Goal: Task Accomplishment & Management: Manage account settings

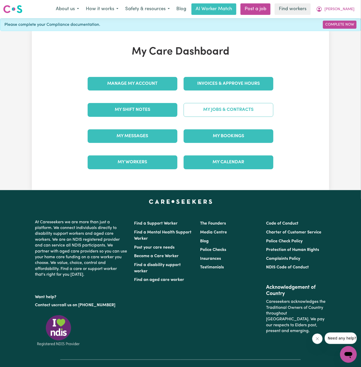
click at [236, 115] on link "My Jobs & Contracts" at bounding box center [229, 110] width 90 height 14
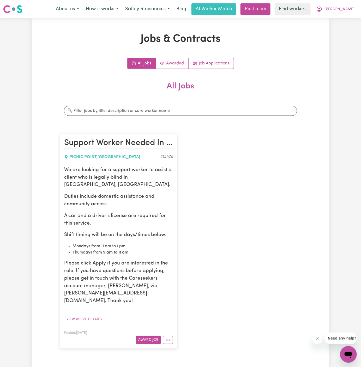
click at [148, 328] on article "Support Worker Needed In Picnic Point, NSW PICNIC POINT , New South Wales # 149…" at bounding box center [119, 241] width 118 height 215
click at [149, 336] on button "Award Job" at bounding box center [148, 340] width 25 height 8
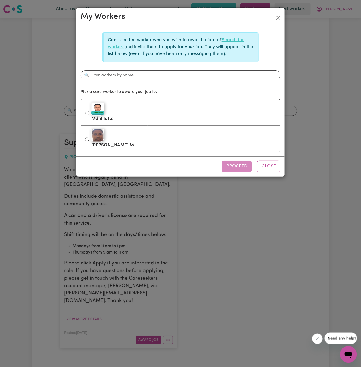
click at [229, 40] on link "Search for workers" at bounding box center [176, 43] width 136 height 11
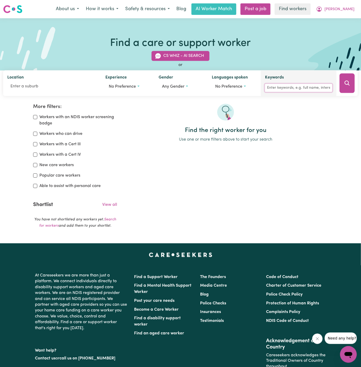
click at [301, 88] on input "Keywords" at bounding box center [298, 88] width 67 height 8
type input "jovesa"
click at [347, 87] on button "Search" at bounding box center [347, 84] width 15 height 20
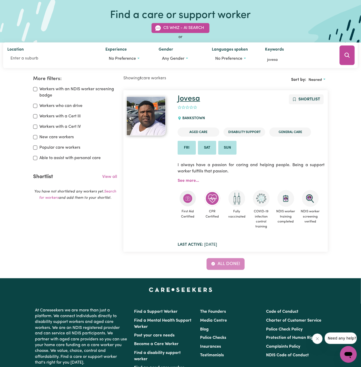
scroll to position [16, 0]
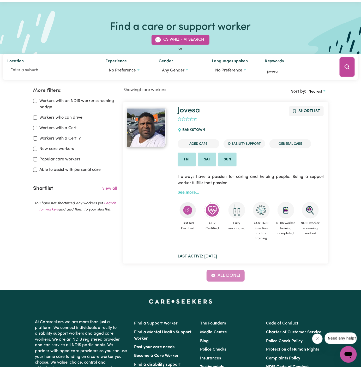
click at [190, 194] on link "See more..." at bounding box center [188, 192] width 21 height 4
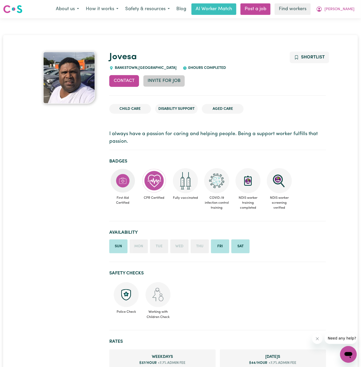
click at [168, 79] on button "Invite for Job" at bounding box center [164, 80] width 42 height 11
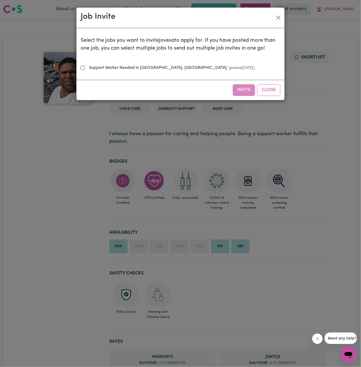
click at [130, 62] on div "Select the jobs you want to invite Jovesa to apply for. If you have posted more…" at bounding box center [181, 53] width 200 height 43
click at [227, 67] on small "(posted Aug 26 2025 )" at bounding box center [241, 68] width 28 height 4
click at [85, 67] on input "Support Worker Needed In Picnic Point, NSW (posted Aug 26 2025 )" at bounding box center [83, 68] width 4 height 4
checkbox input "true"
click at [256, 89] on div "Invite Close" at bounding box center [180, 90] width 208 height 20
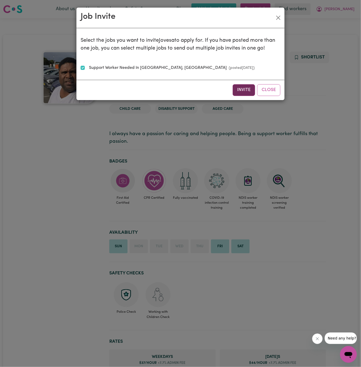
click at [246, 92] on button "Invite" at bounding box center [244, 89] width 22 height 11
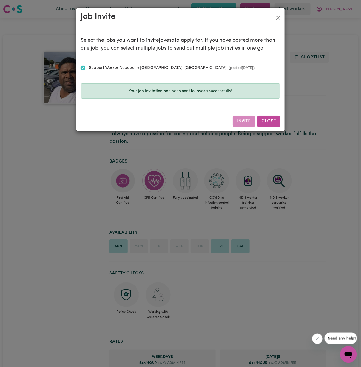
click at [268, 121] on button "Close" at bounding box center [268, 121] width 23 height 11
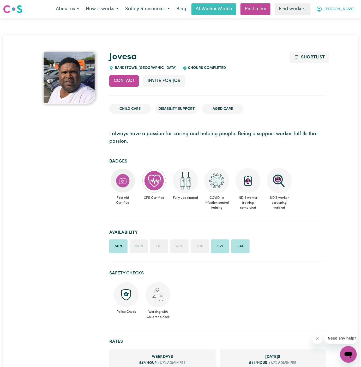
click at [349, 9] on span "Bruce" at bounding box center [340, 10] width 30 height 6
click at [334, 19] on link "My Dashboard" at bounding box center [336, 20] width 41 height 10
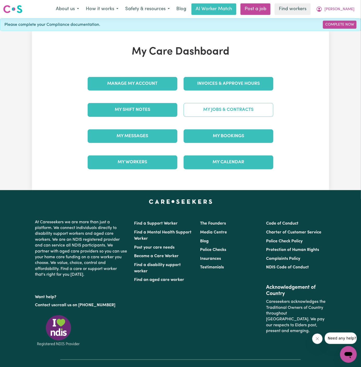
click at [250, 108] on link "My Jobs & Contracts" at bounding box center [229, 110] width 90 height 14
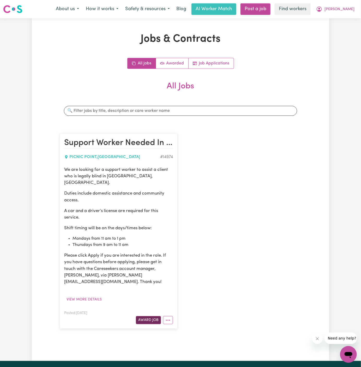
click at [146, 316] on button "Award Job" at bounding box center [148, 320] width 25 height 8
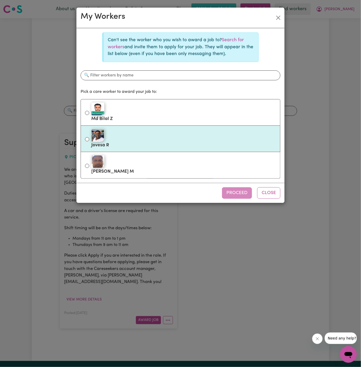
click at [150, 144] on label "Jovesa R" at bounding box center [183, 139] width 185 height 22
click at [89, 141] on input "Jovesa R" at bounding box center [87, 139] width 4 height 4
radio input "true"
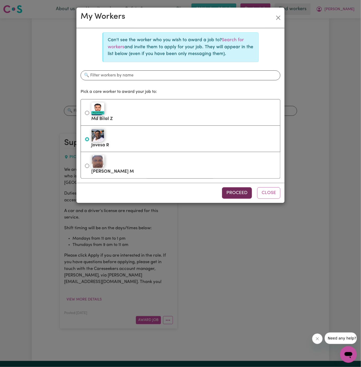
click at [242, 191] on button "Proceed" at bounding box center [237, 192] width 30 height 11
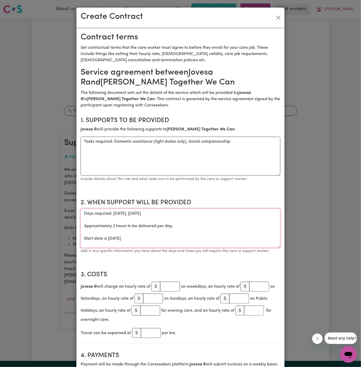
click at [102, 229] on textarea "Days required: monday, thursday Approximately 2 hours to be delivered per day. …" at bounding box center [181, 228] width 200 height 39
drag, startPoint x: 83, startPoint y: 239, endPoint x: 80, endPoint y: 213, distance: 25.5
click at [116, 213] on textarea "Start date is Thursday 28 August 2025" at bounding box center [181, 228] width 200 height 39
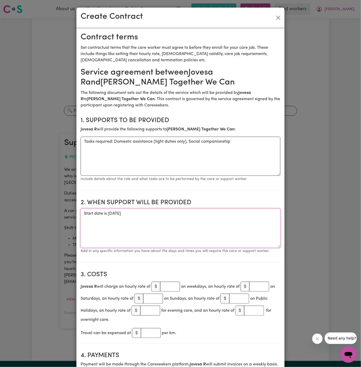
click at [113, 214] on textarea "Start date is Thursday 28 August 2025" at bounding box center [181, 228] width 200 height 39
click at [126, 213] on textarea "Start date is Monday 28 August 2025" at bounding box center [181, 228] width 200 height 39
click at [136, 213] on textarea "Start date is Monday 22 August 2025" at bounding box center [181, 228] width 200 height 39
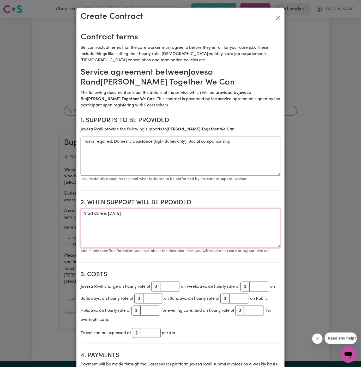
click at [136, 213] on textarea "Start date is Monday 22 August 2025" at bounding box center [181, 228] width 200 height 39
click at [166, 212] on textarea "Start date is Monday 22 September 2025" at bounding box center [181, 228] width 200 height 39
paste textarea "Mondays and Fridays 2"
click at [187, 216] on textarea "Start date is Monday 22 September 2025 Weekly Mondays and Fridays from" at bounding box center [181, 228] width 200 height 39
click at [118, 220] on textarea "Start date is Monday 22 September 2025 Weekly Mondays and Fridays from" at bounding box center [181, 228] width 200 height 39
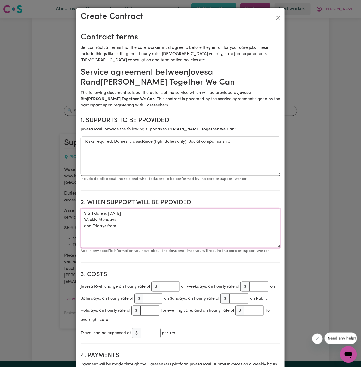
click at [129, 219] on textarea "Start date is Monday 22 September 2025 Weekly Mondays and Fridays from" at bounding box center [181, 228] width 200 height 39
paste textarea "11 am to 1 pm"
drag, startPoint x: 92, startPoint y: 228, endPoint x: 81, endPoint y: 227, distance: 11.0
click at [81, 227] on textarea "Start date is Monday 22 September 2025 Weekly Mondays 11 am to 1 pm and Fridays…" at bounding box center [181, 228] width 200 height 39
click at [108, 227] on textarea "Start date is Monday 22 September 2025 Weekly Mondays 11 am to 1 pm Weekly Frid…" at bounding box center [181, 228] width 200 height 39
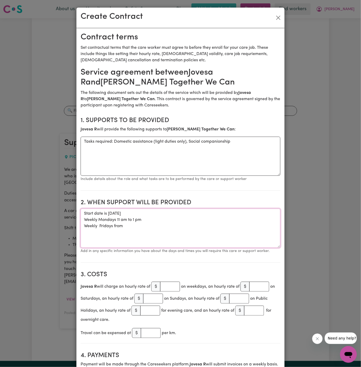
click at [130, 227] on textarea "Start date is Monday 22 September 2025 Weekly Mondays 11 am to 1 pm Weekly Frid…" at bounding box center [181, 228] width 200 height 39
paste textarea "9 am to 11 am"
click at [115, 220] on textarea "Start date is Monday 22 September 2025 Weekly Mondays 11 am to 1 pm Weekly Frid…" at bounding box center [181, 228] width 200 height 39
click at [104, 226] on textarea "Start date is Monday 22 September 2025 Weekly Mondays from 11 am to 1 pm Weekly…" at bounding box center [181, 228] width 200 height 39
click at [100, 218] on textarea "Start date is Monday 22 September 2025 Weekly Mondays from 11 am to 1 pm Weekly…" at bounding box center [181, 228] width 200 height 39
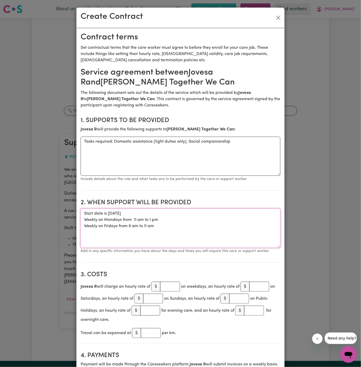
click at [113, 213] on textarea "Start date is Monday 22 September 2025 Weekly on Mondays from 11 am to 1 pm Wee…" at bounding box center [181, 228] width 200 height 39
click at [182, 223] on textarea "Start date is Monday, 22 September 2025 Weekly on Mondays from 11 am to 1 pm We…" at bounding box center [181, 228] width 200 height 39
click at [177, 225] on textarea "Start date is Monday, 22 September 2025 Weekly on Mondays from 11 am to 1 pm We…" at bounding box center [181, 228] width 200 height 39
click at [179, 223] on textarea "Start date is Monday, 22 September 2025 Weekly on Mondays from 11 am to 1 pm We…" at bounding box center [181, 228] width 200 height 39
click at [186, 217] on textarea "Start date is Monday, 22 September 2025 Weekly on Mondays from 11 am to 1 pm We…" at bounding box center [181, 228] width 200 height 39
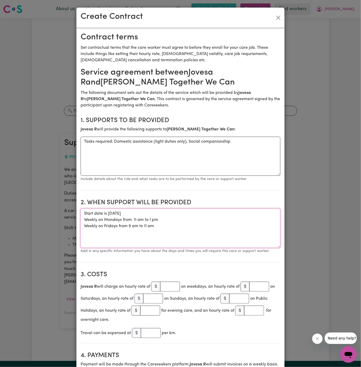
type textarea "Start date is Monday, 22 September 2025 Weekly on Mondays from 11 am to 1 pm We…"
click at [193, 242] on textarea "Start date is Monday, 22 September 2025 Weekly on Mondays from 11 am to 1 pm We…" at bounding box center [181, 228] width 200 height 39
click at [168, 286] on input "number" at bounding box center [170, 287] width 20 height 10
type input "40"
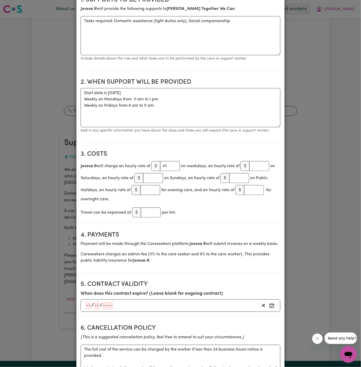
scroll to position [72, 0]
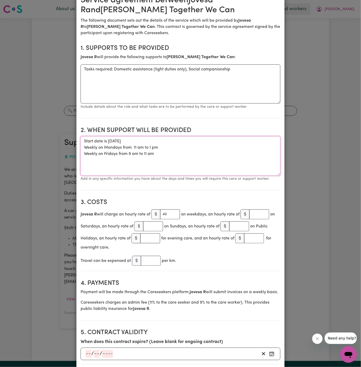
click at [157, 152] on textarea "Start date is Monday, 22 September 2025 Weekly on Mondays from 11 am to 1 pm We…" at bounding box center [181, 155] width 200 height 39
drag, startPoint x: 157, startPoint y: 152, endPoint x: 79, endPoint y: 141, distance: 78.9
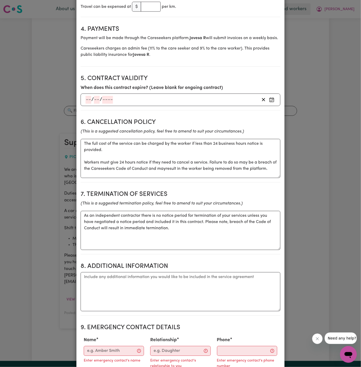
scroll to position [330, 0]
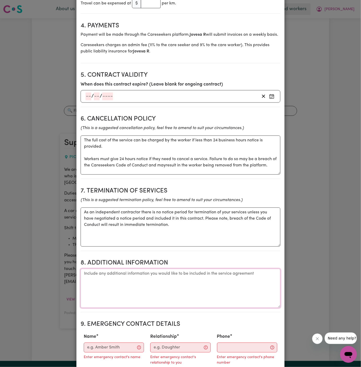
click at [154, 283] on textarea "Additional information" at bounding box center [181, 288] width 200 height 39
paste textarea "Address: Picnic Point NSW 2213"
type textarea "Client's Address: Picnic Point NSW 2213"
click at [107, 349] on input "Name" at bounding box center [114, 348] width 60 height 10
paste input "Eddie Zammit 0401 666 391"
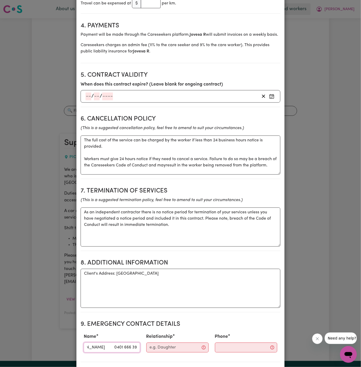
scroll to position [0, 16]
drag, startPoint x: 106, startPoint y: 346, endPoint x: 154, endPoint y: 345, distance: 48.0
click at [154, 345] on div "Name Eddie Zammit 0401 666 391 Relationship Phone" at bounding box center [181, 343] width 200 height 23
type input "Eddie Zammit"
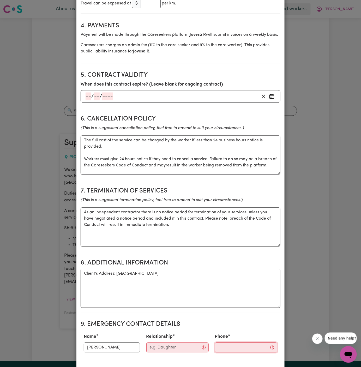
click at [222, 345] on input "Phone" at bounding box center [246, 348] width 62 height 10
paste input "0401 666 391"
type input "0401 666 391"
click at [176, 349] on input "Relationship" at bounding box center [178, 348] width 63 height 10
type input "Together We Can"
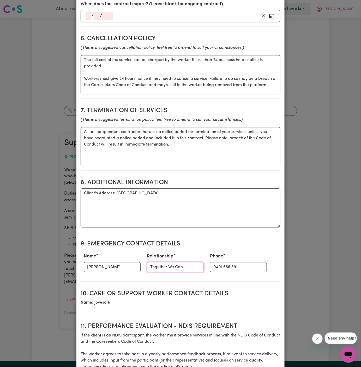
scroll to position [427, 0]
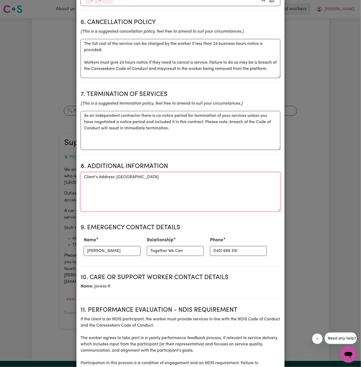
click at [197, 179] on textarea "Client's Address: Picnic Point NSW 2213" at bounding box center [181, 191] width 200 height 39
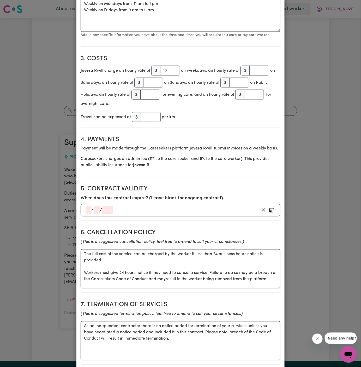
scroll to position [0, 0]
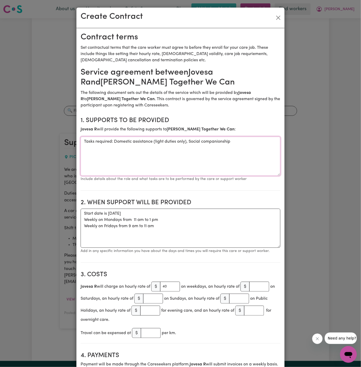
click at [134, 137] on textarea "Tasks required: Domestic assistance (light duties only), Social companionship" at bounding box center [181, 156] width 200 height 39
paste textarea "domestic assistance and community access."
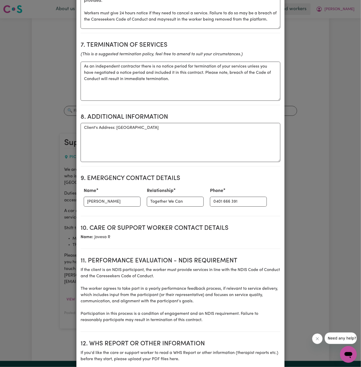
scroll to position [478, 0]
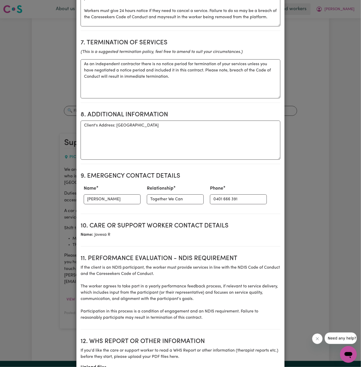
click at [226, 180] on section "9. Emergency Contact Details Name Eddie Zammit Relationship Together We Can Pho…" at bounding box center [181, 190] width 200 height 45
click at [243, 173] on h2 "9. Emergency Contact Details" at bounding box center [181, 176] width 200 height 8
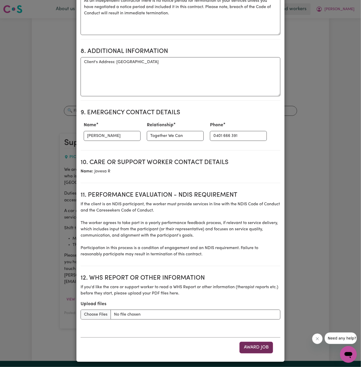
click at [256, 349] on button "Award Job" at bounding box center [257, 347] width 34 height 11
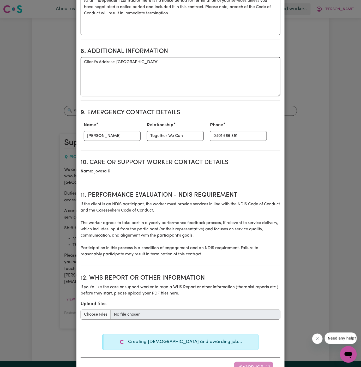
type textarea "Tasks required: Domestic assistance (light duties only), Social companionship"
type textarea "Days required: monday, thursday Approximately 2 hours to be delivered per day. …"
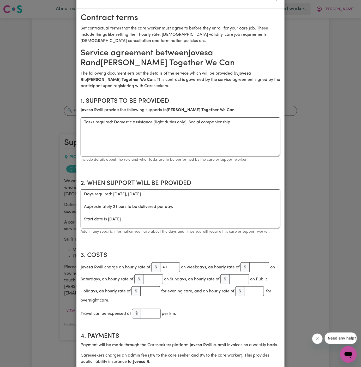
scroll to position [0, 0]
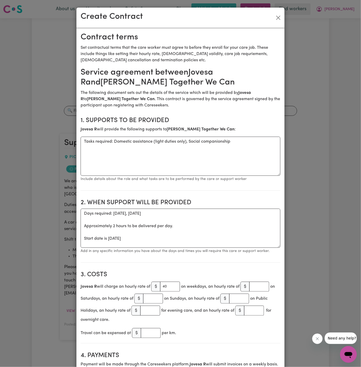
click at [316, 186] on div "Create Contract Contract terms Set contractual terms that the care worker must …" at bounding box center [180, 183] width 361 height 367
click at [278, 17] on button "Close" at bounding box center [278, 18] width 8 height 8
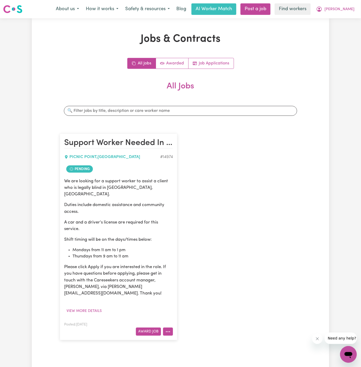
click at [168, 329] on icon "More options" at bounding box center [167, 331] width 5 height 5
click at [178, 262] on link "View/Edit Contract" at bounding box center [188, 267] width 51 height 10
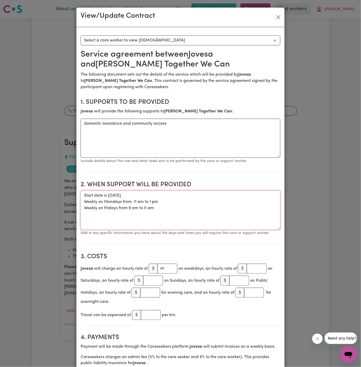
click at [164, 207] on textarea "Start date is Monday, 22 September 2025 Weekly on Mondays from 11 am to 1 pm We…" at bounding box center [181, 210] width 200 height 39
drag, startPoint x: 164, startPoint y: 210, endPoint x: 83, endPoint y: 193, distance: 82.6
click at [83, 193] on textarea "Start date is Monday, 22 September 2025 Weekly on Mondays from 11 am to 1 pm We…" at bounding box center [181, 210] width 200 height 39
click at [187, 225] on textarea "Start date is Monday, 22 September 2025 Weekly on Mondays from 11 am to 1 pm We…" at bounding box center [181, 210] width 200 height 39
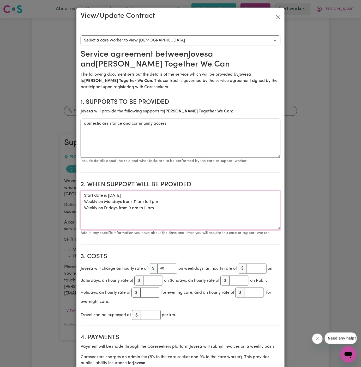
click at [187, 225] on textarea "Start date is Monday, 22 September 2025 Weekly on Mondays from 11 am to 1 pm We…" at bounding box center [181, 210] width 200 height 39
click at [198, 219] on textarea "Start date is Monday, 22 September 2025 Weekly on Mondays from 11 am to 1 pm We…" at bounding box center [181, 210] width 200 height 39
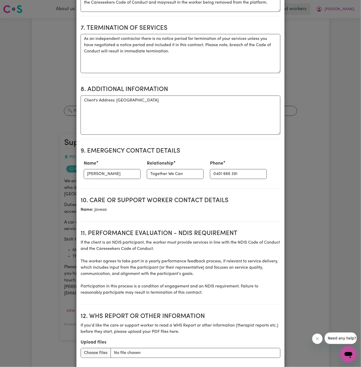
scroll to position [528, 0]
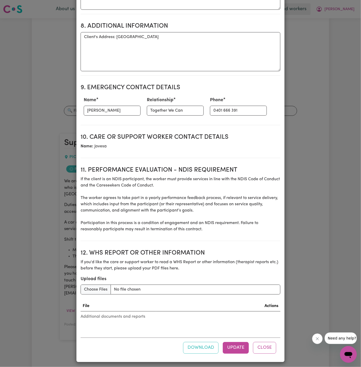
click at [269, 272] on section "12. WHS Report or Other Information If you'd like the care or support worker to…" at bounding box center [181, 289] width 200 height 88
click at [271, 348] on button "Close" at bounding box center [264, 347] width 23 height 11
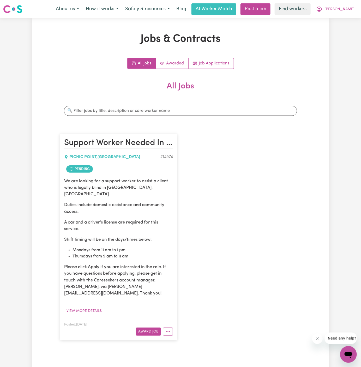
scroll to position [0, 0]
click at [170, 328] on button "More options" at bounding box center [168, 332] width 10 height 8
click at [204, 273] on link "Make Booking" at bounding box center [188, 278] width 51 height 10
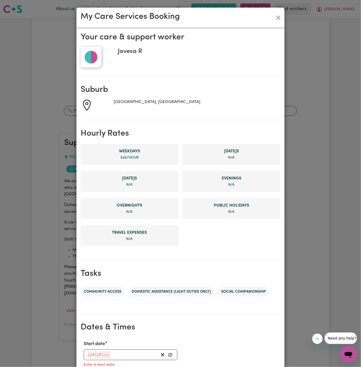
scroll to position [119, 0]
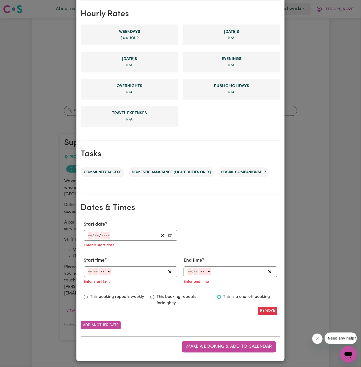
click at [90, 235] on input "number" at bounding box center [90, 235] width 5 height 7
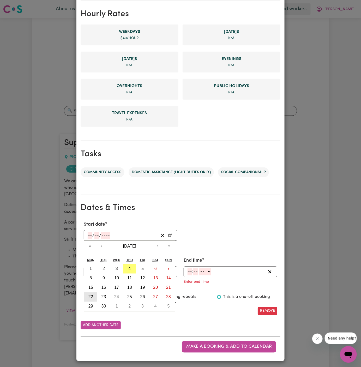
click at [91, 297] on abbr "22" at bounding box center [90, 297] width 5 height 4
type input "2025-09-22"
type input "22"
type input "9"
type input "2025"
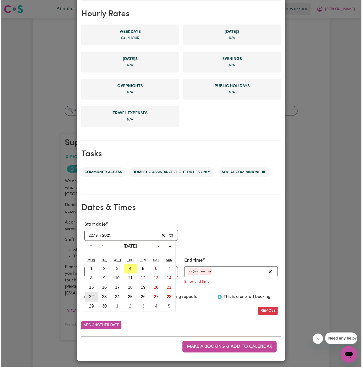
scroll to position [109, 0]
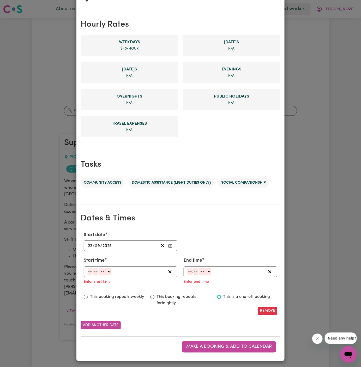
click at [90, 272] on input "number" at bounding box center [90, 271] width 5 height 7
type input "11"
type input "00"
click at [106, 273] on select "-- AM PM" at bounding box center [105, 271] width 12 height 7
select select "am"
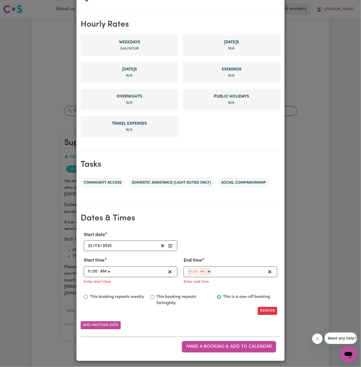
click at [99, 268] on select "-- AM PM" at bounding box center [105, 271] width 12 height 7
type input "11:00"
type input "0"
click at [189, 271] on input "number" at bounding box center [190, 271] width 5 height 7
type input "1"
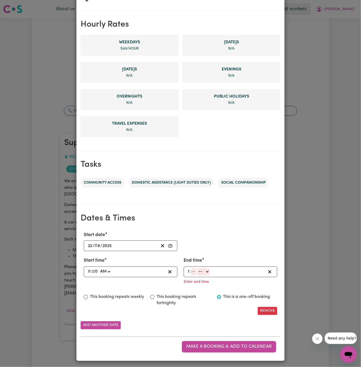
click at [194, 272] on input "number" at bounding box center [194, 271] width 5 height 7
type input "00"
click at [206, 271] on select "-- AM PM" at bounding box center [204, 271] width 12 height 7
click at [198, 268] on select "-- AM PM" at bounding box center [204, 271] width 12 height 7
click at [209, 269] on select "-- AM PM" at bounding box center [204, 271] width 12 height 7
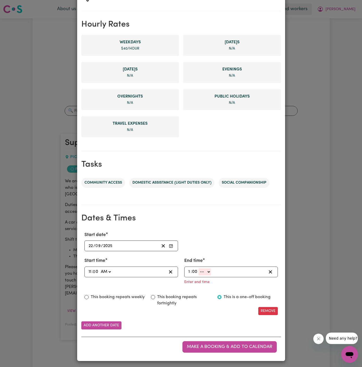
click at [205, 268] on select "-- AM PM" at bounding box center [205, 271] width 12 height 7
select select "pm"
click at [199, 276] on select "-- AM PM" at bounding box center [205, 271] width 12 height 7
type input "13:00"
type input "0"
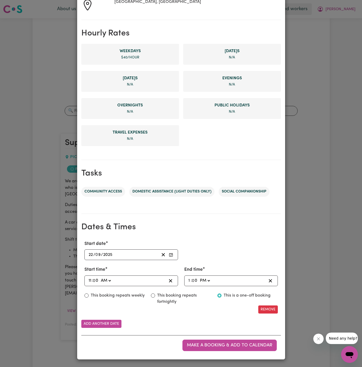
scroll to position [99, 0]
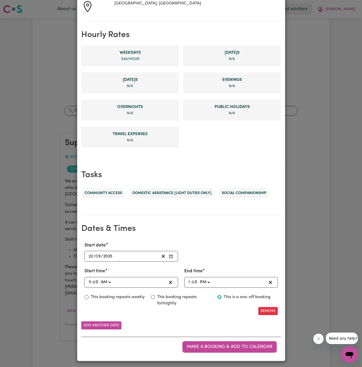
click at [111, 295] on label "This booking repeats weekly" at bounding box center [118, 297] width 54 height 6
click at [89, 295] on input "This booking repeats weekly" at bounding box center [87, 297] width 4 height 4
radio input "true"
click at [105, 320] on div "Start date 2025-09-22 22 / 0 9 / 2025 « ‹ September 2025 › » Mon Tue Wed Thu Fr…" at bounding box center [181, 297] width 200 height 119
click at [107, 322] on button "Add another date" at bounding box center [101, 325] width 40 height 8
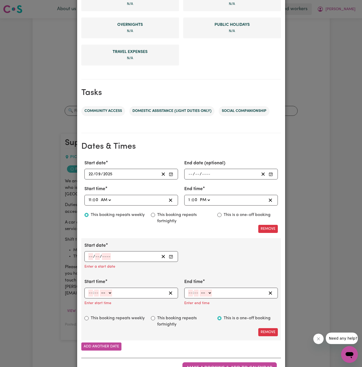
scroll to position [197, 0]
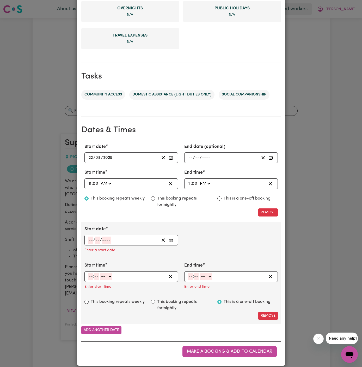
click at [89, 238] on input "number" at bounding box center [90, 240] width 5 height 7
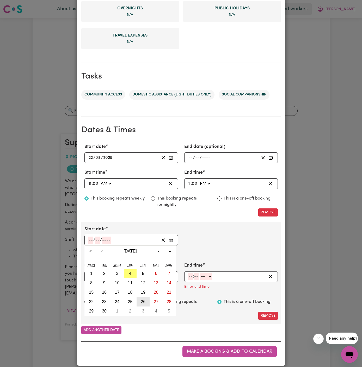
click at [142, 300] on abbr "26" at bounding box center [143, 302] width 5 height 4
type input "2025-09-26"
type input "26"
type input "9"
type input "2025"
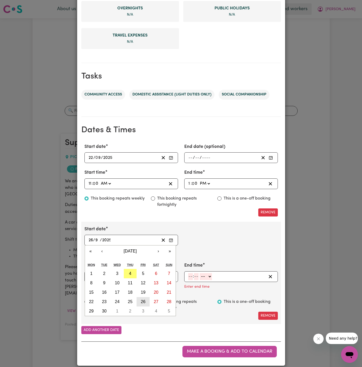
scroll to position [191, 0]
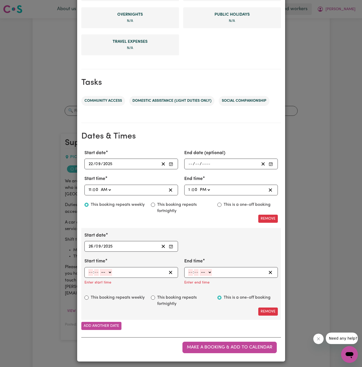
click at [88, 269] on input "number" at bounding box center [90, 272] width 5 height 7
type input "9"
type input "00"
click at [105, 270] on select "-- AM PM" at bounding box center [105, 272] width 12 height 7
select select "am"
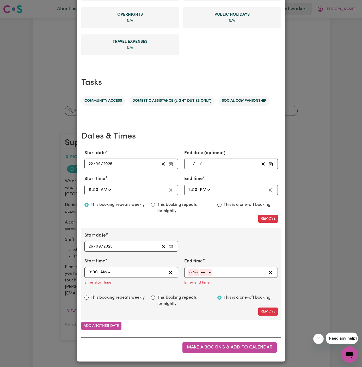
click at [99, 269] on select "-- AM PM" at bounding box center [105, 272] width 12 height 7
type input "09:00"
type input "0"
click at [190, 271] on input "number" at bounding box center [190, 272] width 5 height 7
type input "11"
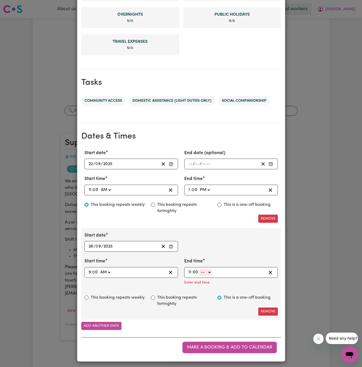
type input "00"
click at [205, 271] on select "-- AM PM" at bounding box center [206, 272] width 12 height 7
select select "am"
click at [200, 276] on select "-- AM PM" at bounding box center [206, 272] width 12 height 7
type input "11:00"
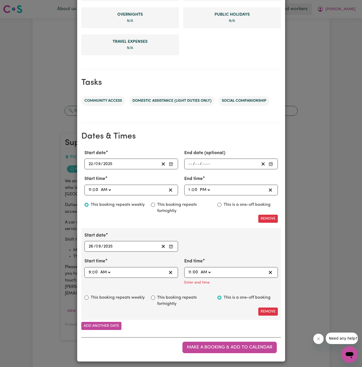
type input "0"
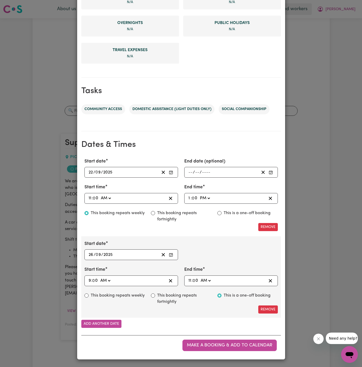
scroll to position [181, 0]
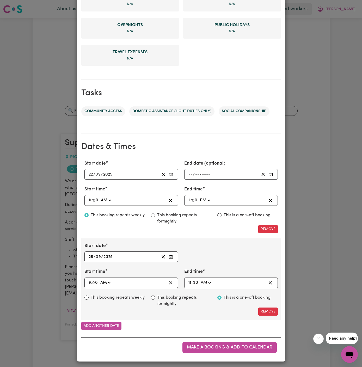
click at [225, 234] on div "Start date 2025-09-22 22 / 0 9 / 2025 « ‹ September 2025 › » Mon Tue Wed Thu Fr…" at bounding box center [181, 196] width 200 height 81
click at [102, 295] on label "This booking repeats weekly" at bounding box center [118, 298] width 54 height 6
click at [89, 296] on input "This booking repeats weekly" at bounding box center [87, 298] width 4 height 4
radio input "true"
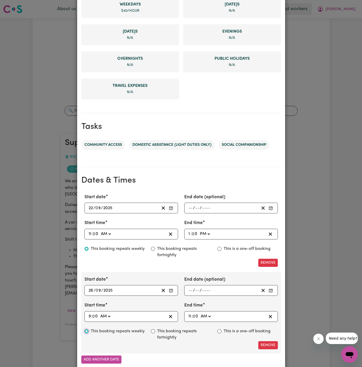
scroll to position [172, 0]
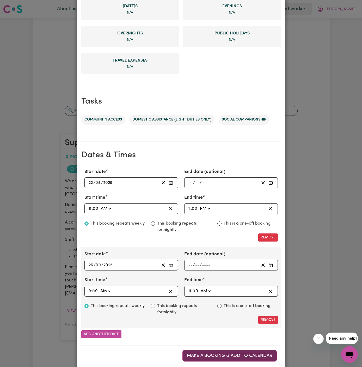
click at [227, 351] on button "Make a booking & add to calendar" at bounding box center [230, 355] width 94 height 11
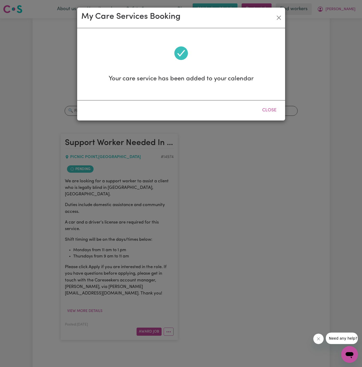
scroll to position [0, 0]
click at [275, 111] on button "Close" at bounding box center [269, 110] width 23 height 11
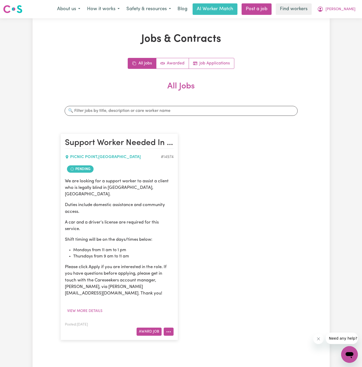
click at [168, 329] on icon "More options" at bounding box center [168, 331] width 5 height 5
click at [186, 283] on link "Hide Job" at bounding box center [189, 288] width 51 height 10
click at [237, 171] on div "Support Worker Needed In Picnic Point, NSW PICNIC POINT , New South Wales # 149…" at bounding box center [181, 236] width 248 height 217
click at [353, 8] on span "Bruce" at bounding box center [341, 10] width 30 height 6
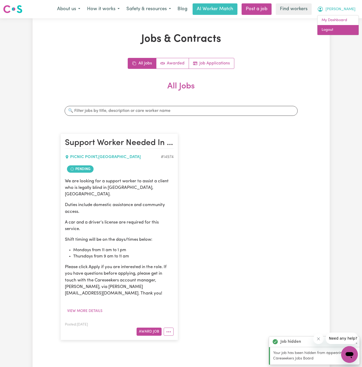
click at [334, 29] on link "Logout" at bounding box center [338, 30] width 41 height 10
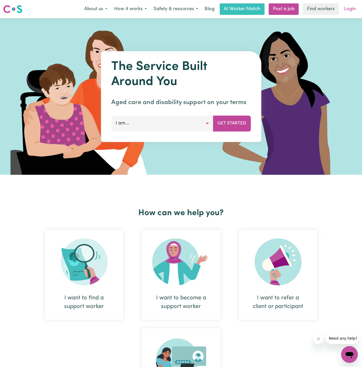
click at [352, 10] on link "Login" at bounding box center [350, 8] width 18 height 11
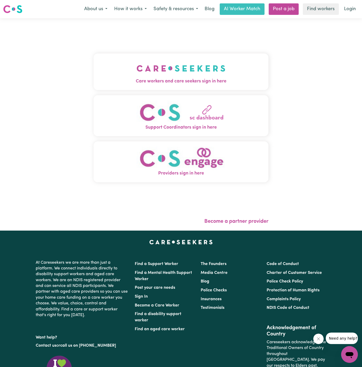
click at [201, 70] on img "Care workers and care seekers sign in here" at bounding box center [181, 68] width 89 height 19
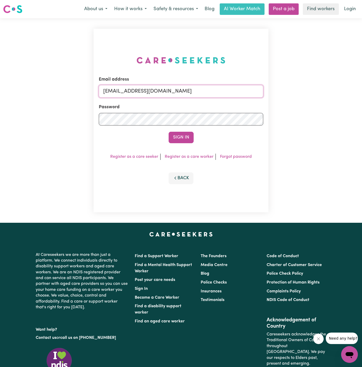
drag, startPoint x: 130, startPoint y: 93, endPoint x: 290, endPoint y: 91, distance: 160.5
click at [290, 91] on div "Email address superuser~KarynPenderESS@careseekers.com.au Password Sign In Regi…" at bounding box center [181, 120] width 362 height 205
paste input "kelvinmani68@gmail.com"
click at [290, 91] on div "Email address superuser~ kelvinmani68@gmail.com Password Sign In Register as a …" at bounding box center [181, 120] width 362 height 205
click at [132, 91] on input "superuser~ kelvinmani68@gmail.com" at bounding box center [181, 91] width 165 height 13
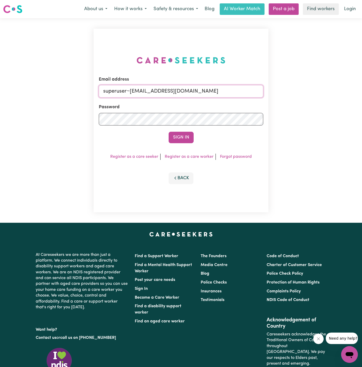
type input "superuser~kelvinmani68@gmail.com"
click at [169, 132] on button "Sign In" at bounding box center [181, 137] width 25 height 11
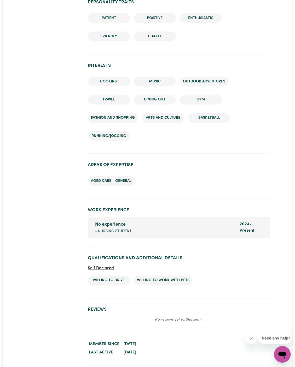
scroll to position [597, 0]
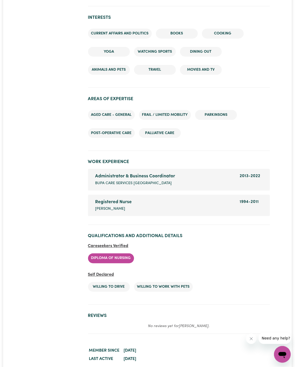
scroll to position [741, 0]
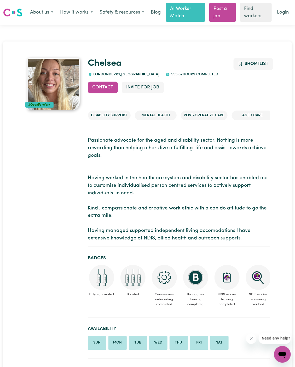
click at [107, 74] on span "LONDONDERRY , New South Wales" at bounding box center [125, 75] width 67 height 4
copy span "LONDONDERRY"
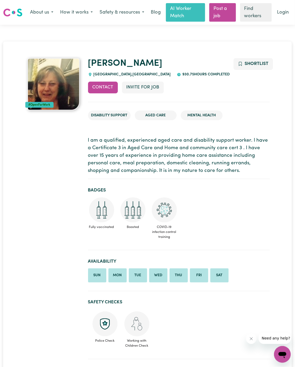
click at [117, 76] on span "[GEOGRAPHIC_DATA] , [GEOGRAPHIC_DATA]" at bounding box center [131, 75] width 79 height 4
drag, startPoint x: 116, startPoint y: 75, endPoint x: 93, endPoint y: 75, distance: 22.4
click at [93, 75] on span "[GEOGRAPHIC_DATA] , [GEOGRAPHIC_DATA]" at bounding box center [131, 75] width 79 height 4
copy span "[GEOGRAPHIC_DATA] ,"
